Goal: Find specific page/section: Find specific page/section

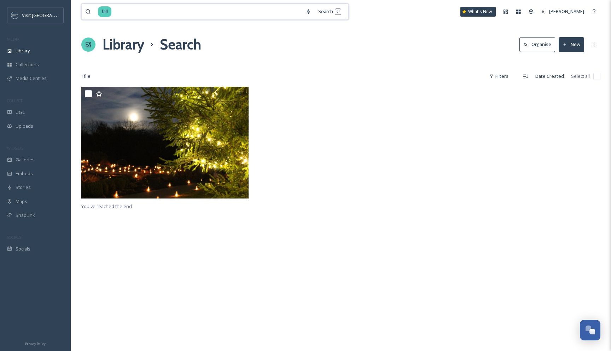
click at [272, 12] on input at bounding box center [207, 12] width 190 height 16
type input "f"
type input "[PERSON_NAME]"
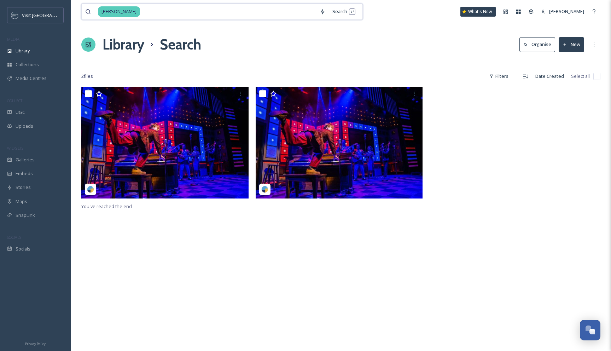
drag, startPoint x: 208, startPoint y: 14, endPoint x: 97, endPoint y: 12, distance: 111.1
click at [97, 12] on div "[PERSON_NAME]" at bounding box center [200, 12] width 231 height 16
type input "l"
type input "[DEMOGRAPHIC_DATA] community center"
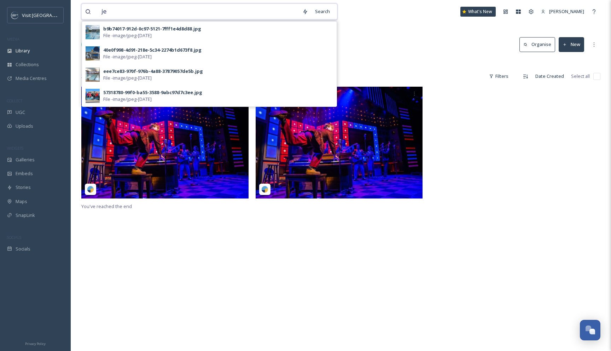
type input "j"
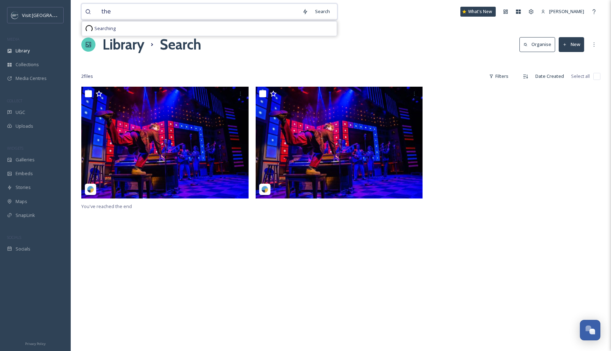
type input "the j"
